Goal: Check status: Check status

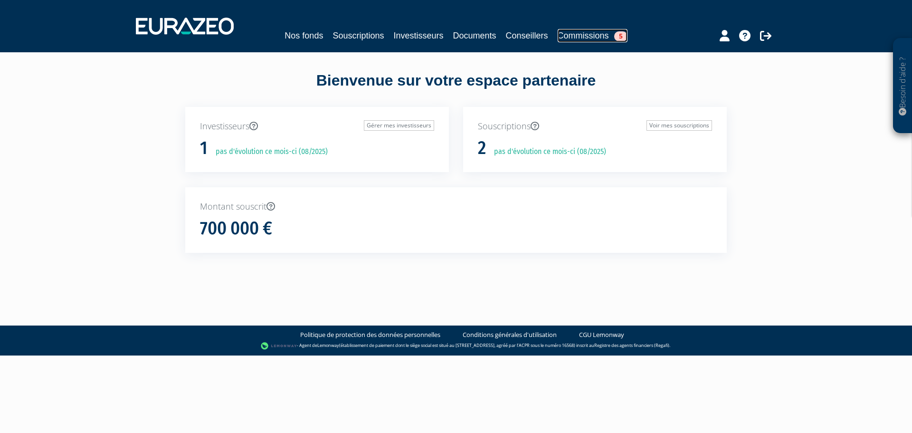
click at [620, 33] on span "5" at bounding box center [620, 36] width 13 height 10
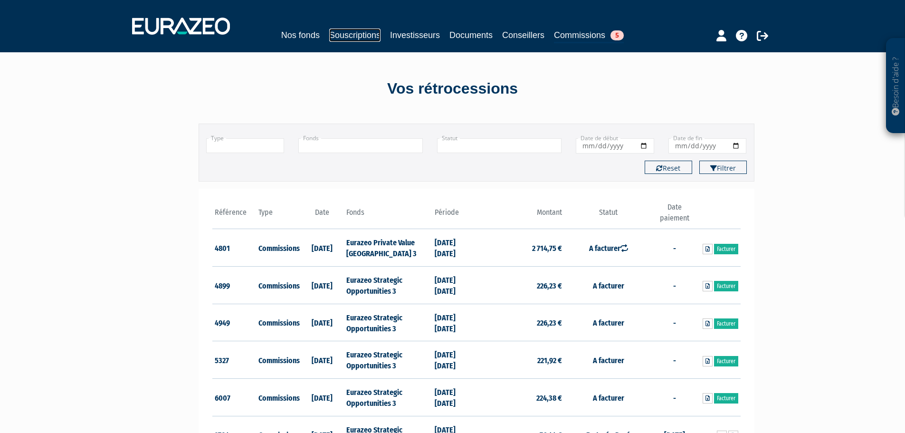
click at [359, 34] on link "Souscriptions" at bounding box center [354, 34] width 51 height 13
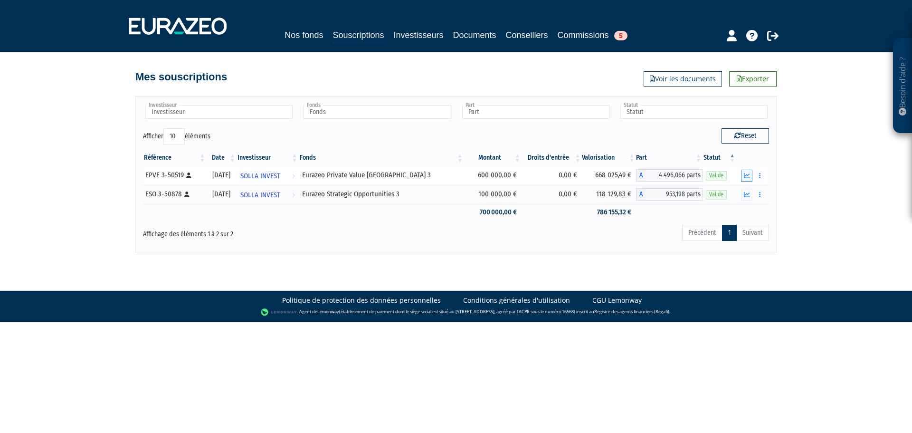
click at [749, 175] on icon "button" at bounding box center [747, 175] width 6 height 6
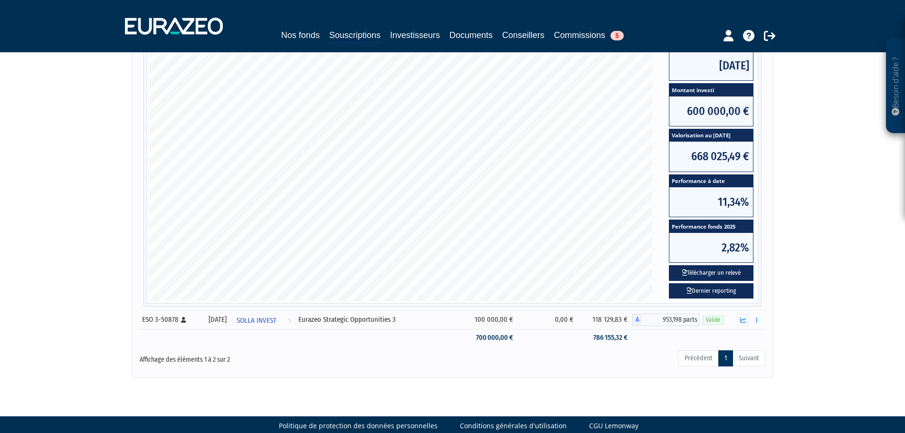
scroll to position [184, 0]
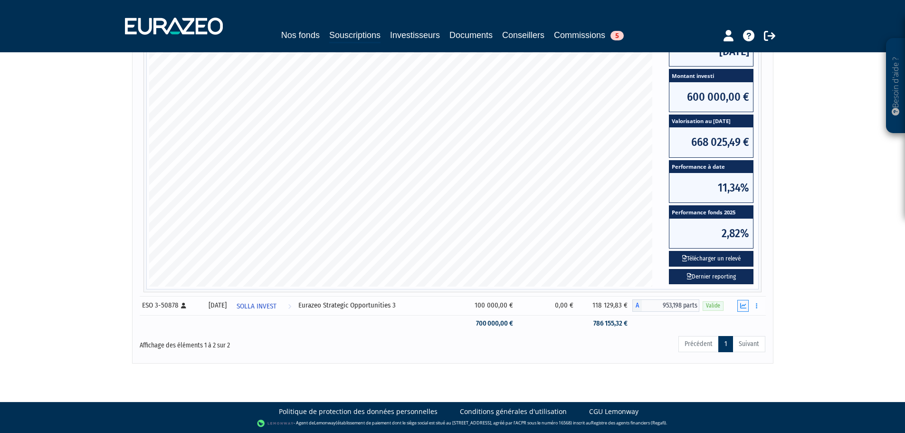
click at [743, 305] on icon "button" at bounding box center [743, 306] width 6 height 6
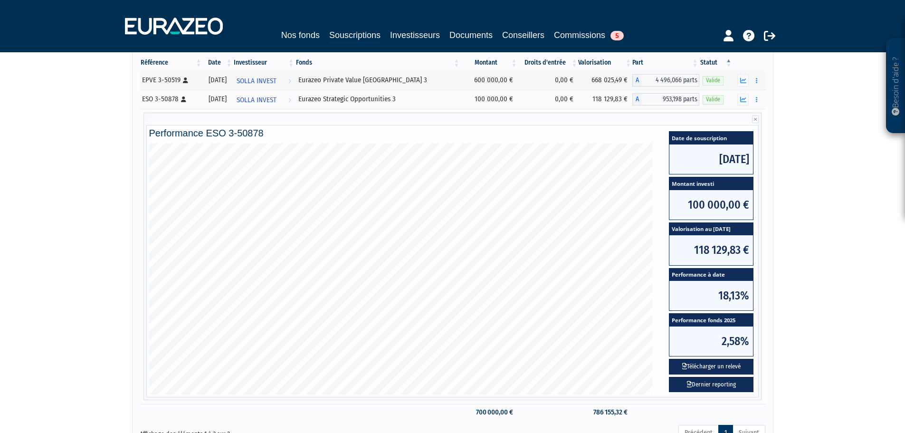
scroll to position [47, 0]
